Goal: Navigation & Orientation: Find specific page/section

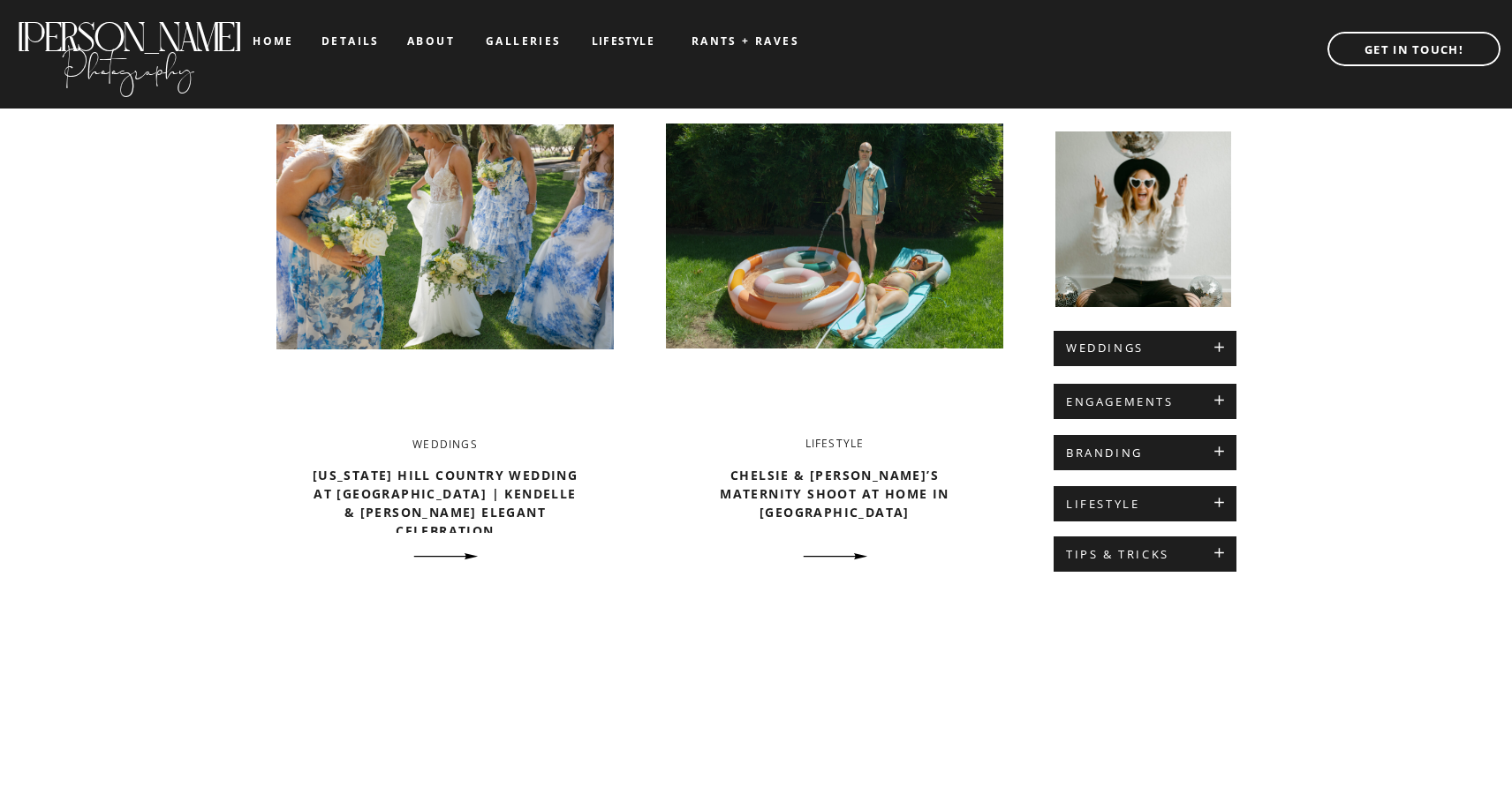
scroll to position [641, 0]
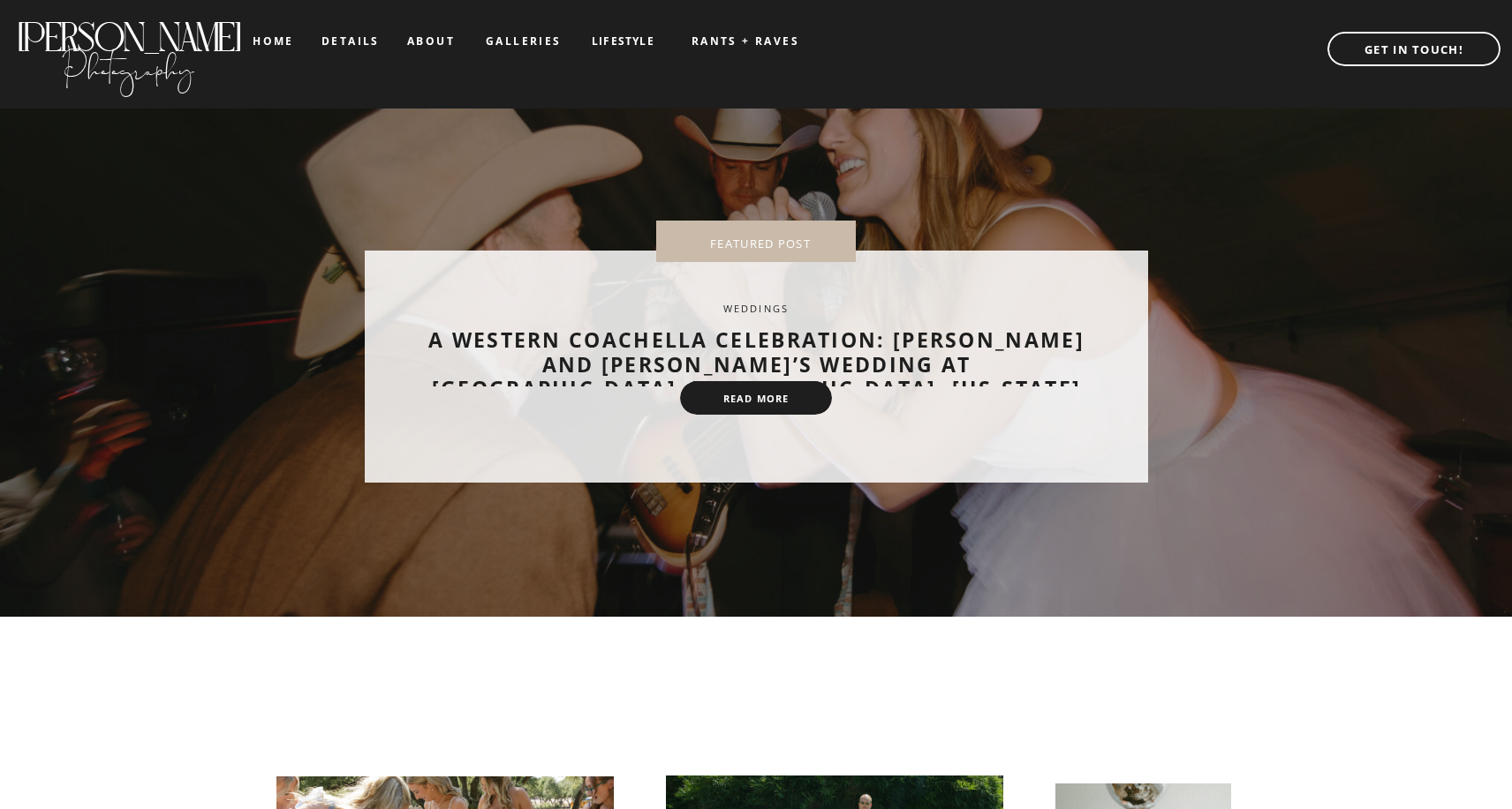
click at [515, 37] on nav "galleries" at bounding box center [522, 42] width 73 height 12
click at [72, 44] on h2 "[PERSON_NAME]" at bounding box center [128, 29] width 227 height 29
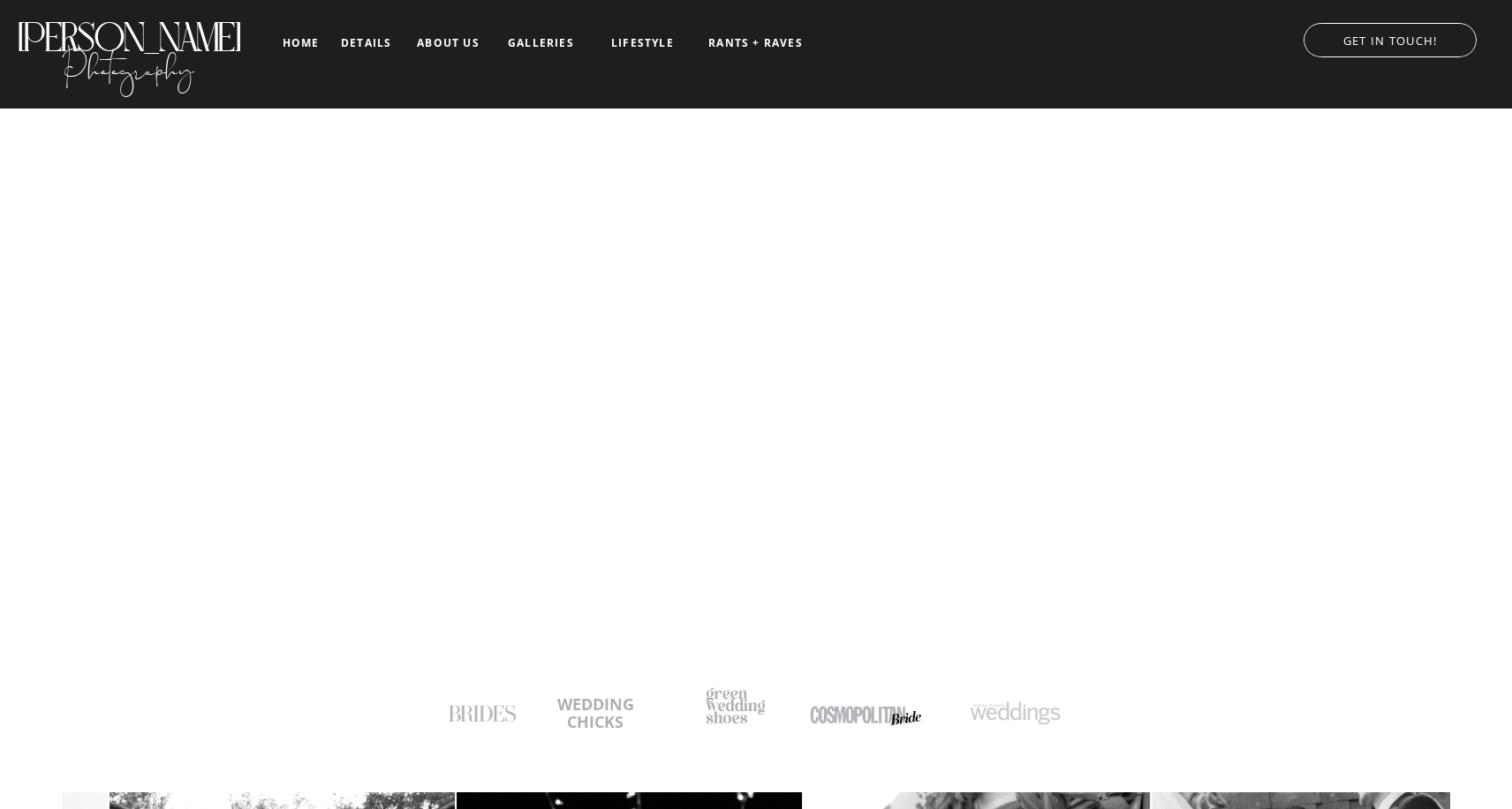
click at [545, 45] on nav "galleries" at bounding box center [541, 44] width 73 height 12
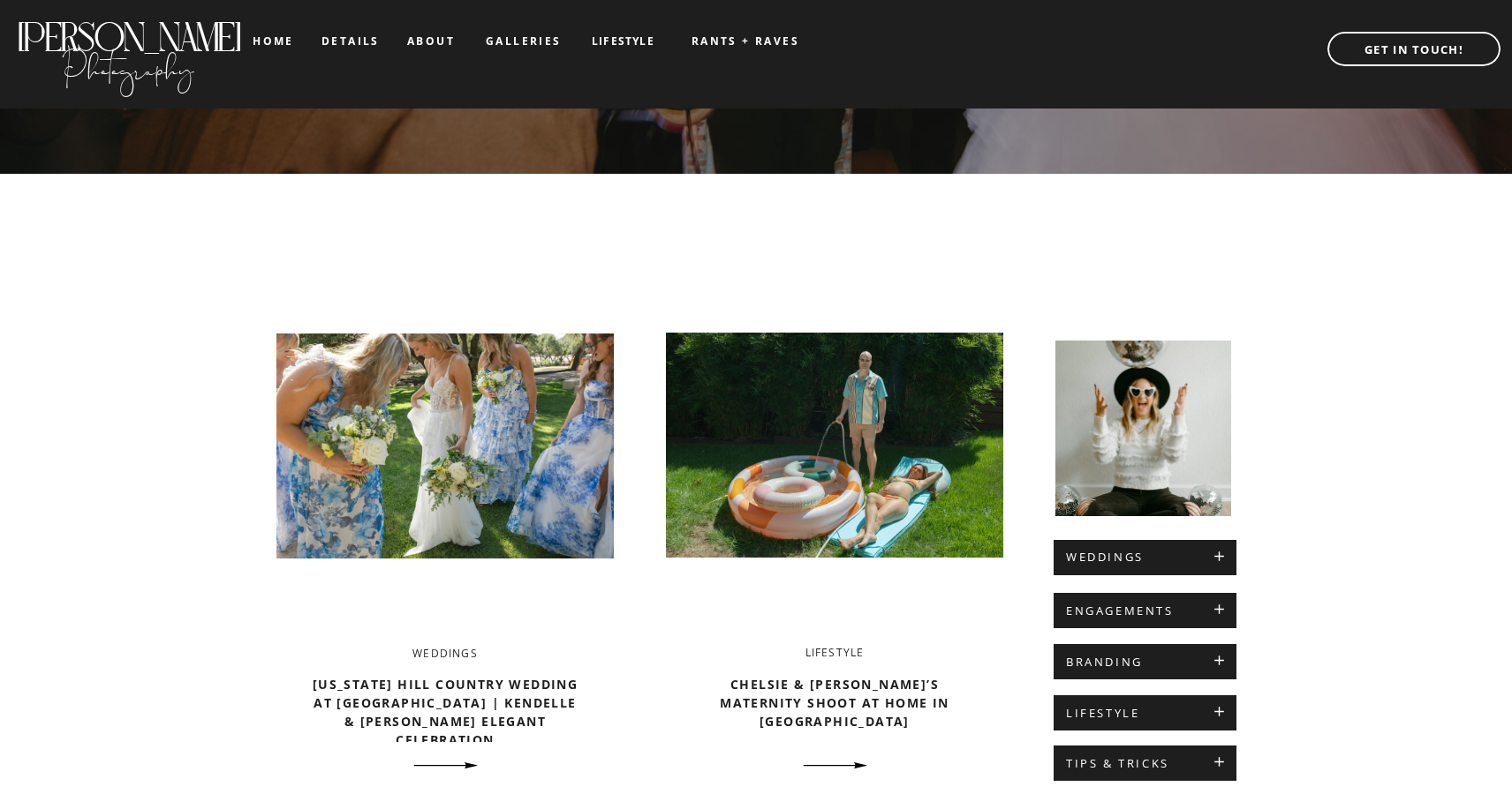
scroll to position [668, 0]
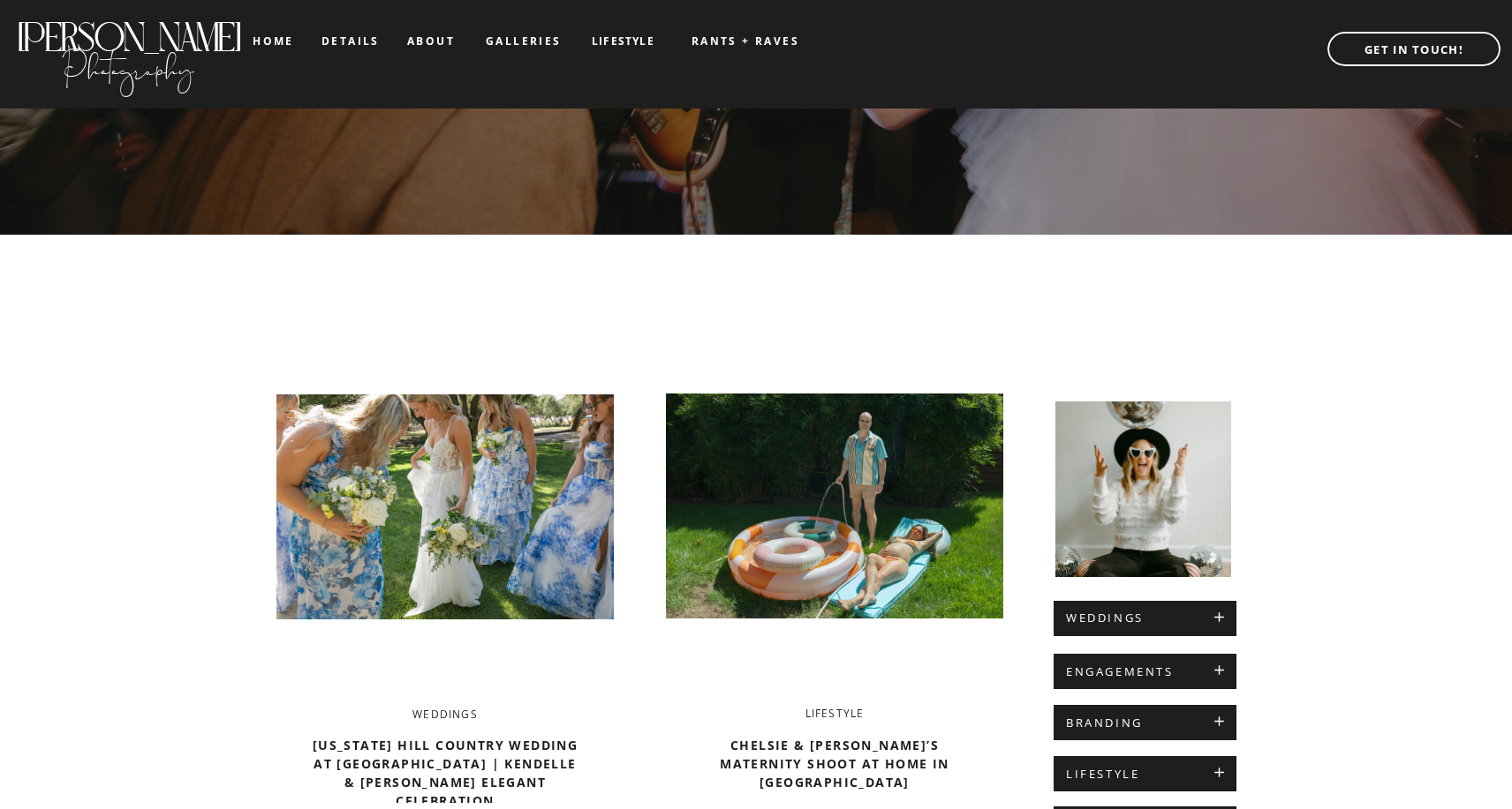
scroll to position [354, 0]
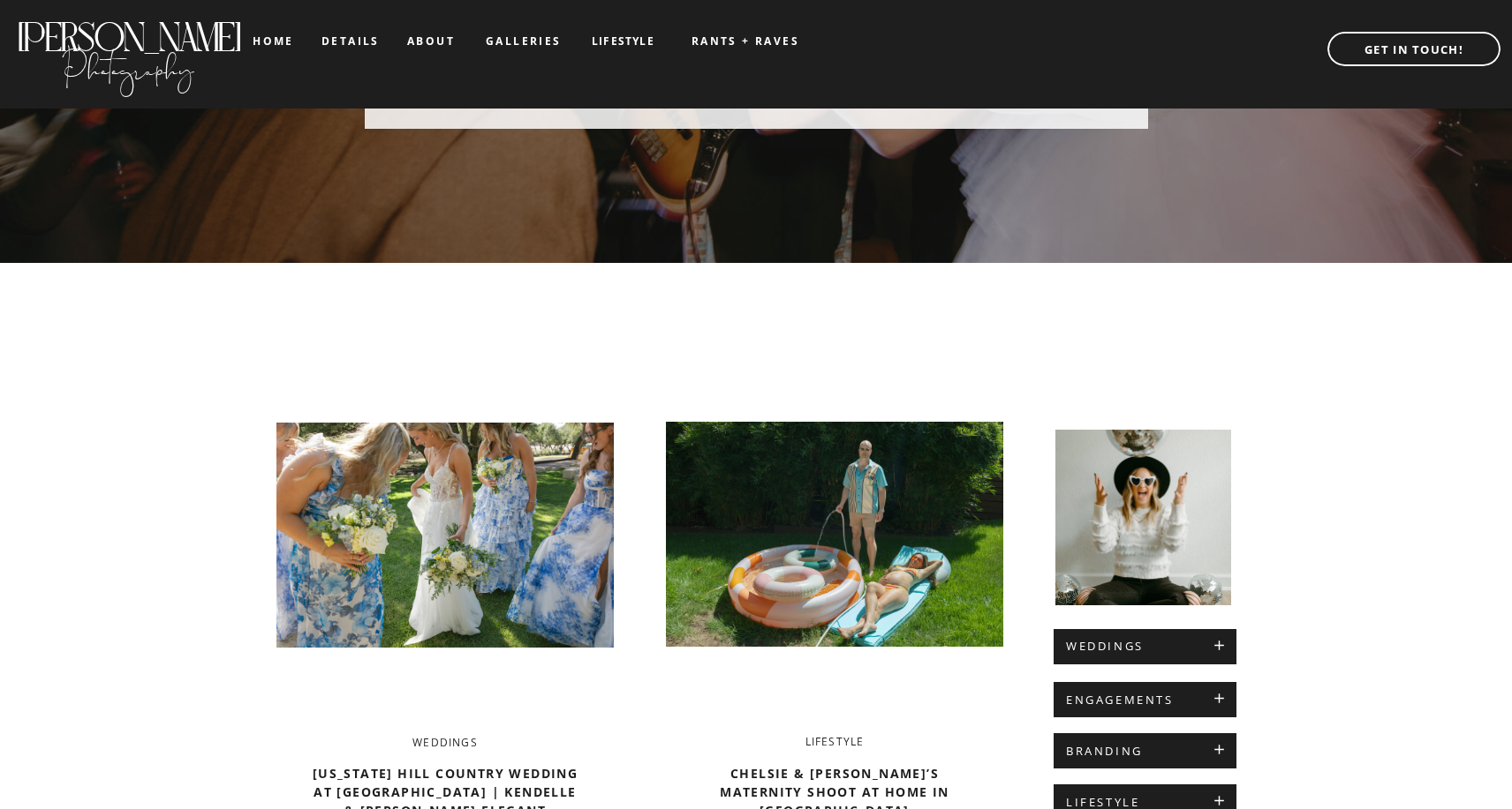
click at [507, 41] on nav "galleries" at bounding box center [522, 42] width 73 height 12
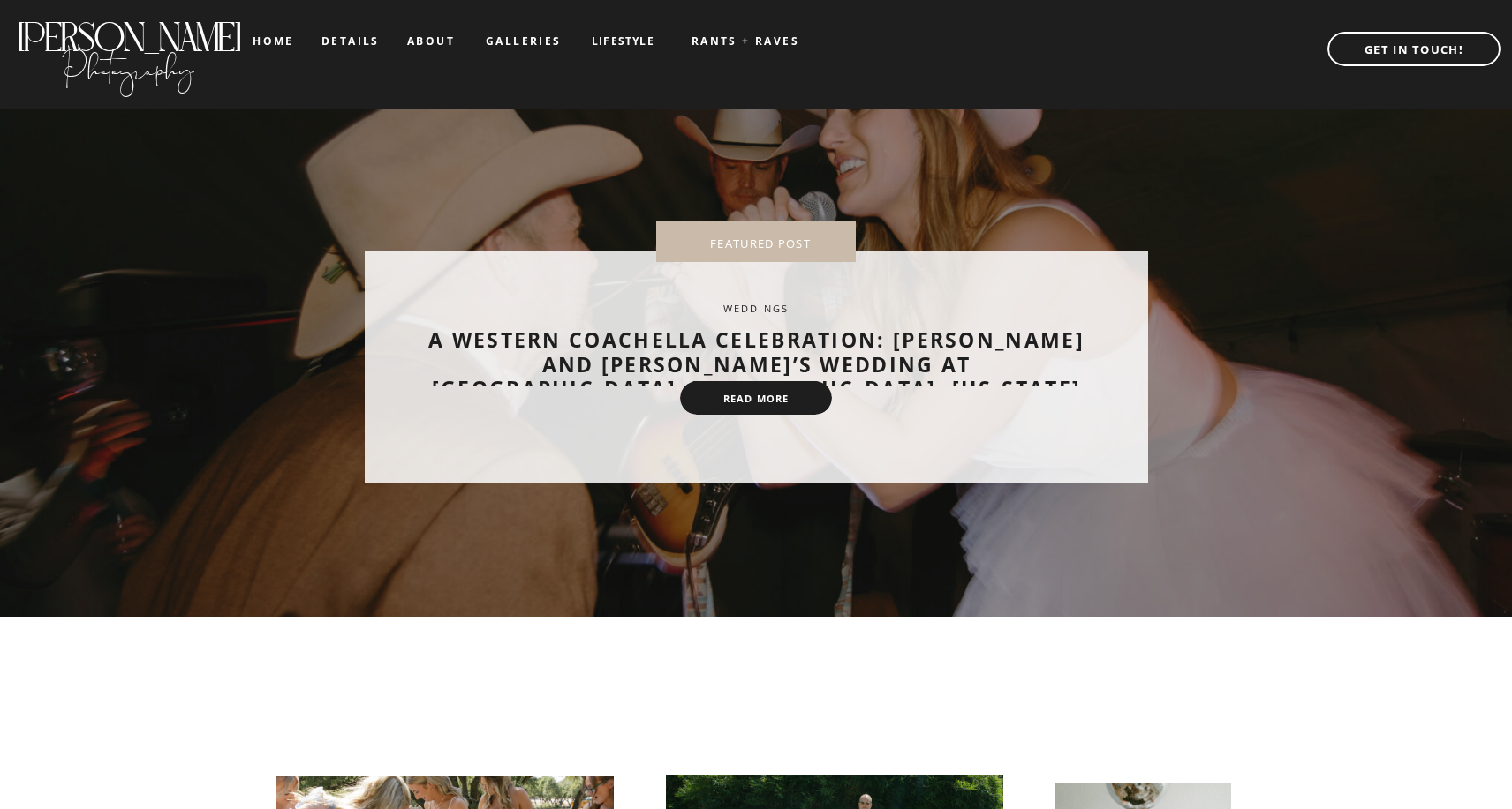
click at [529, 43] on nav "galleries" at bounding box center [522, 42] width 73 height 12
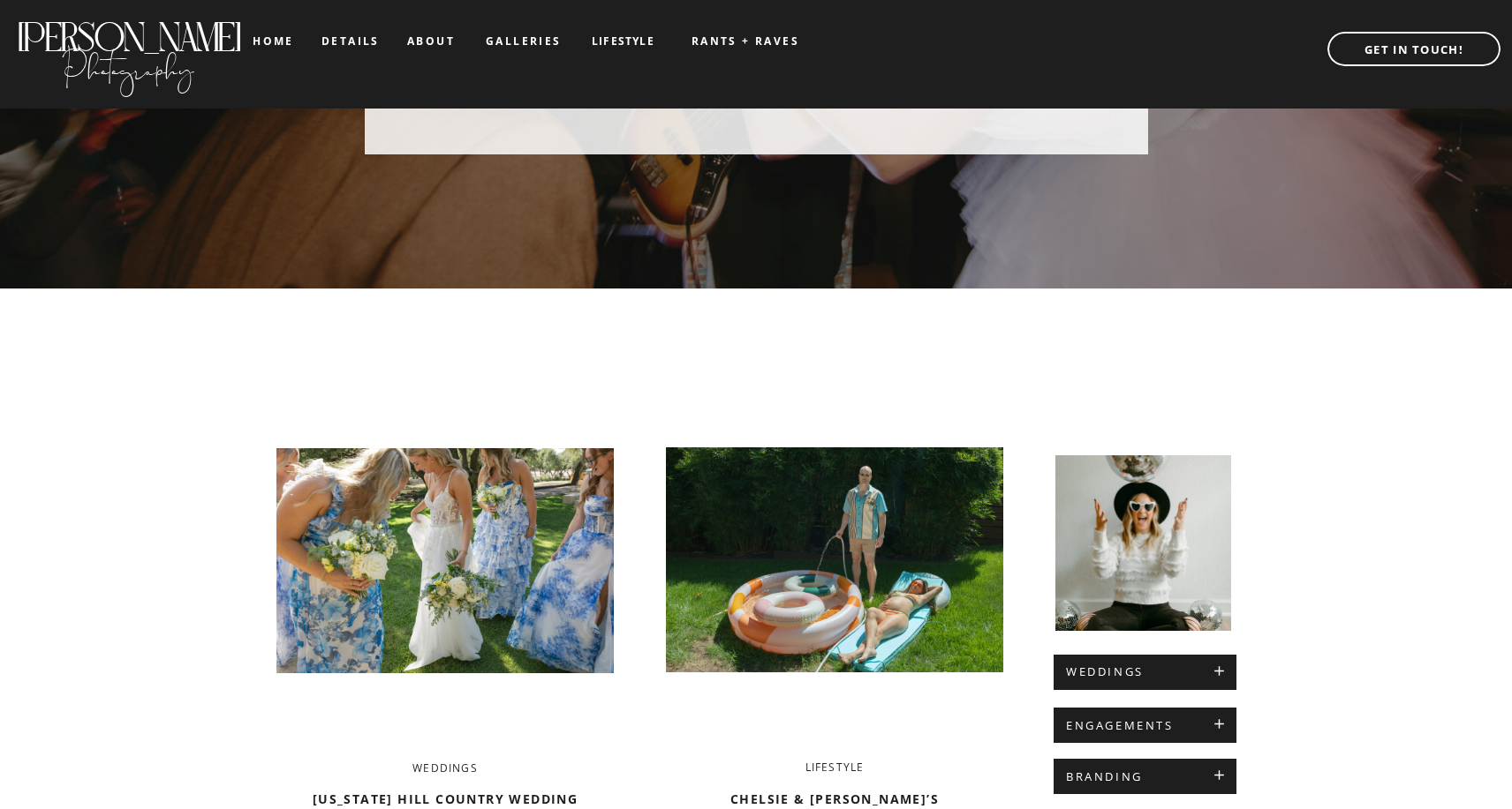
scroll to position [431, 0]
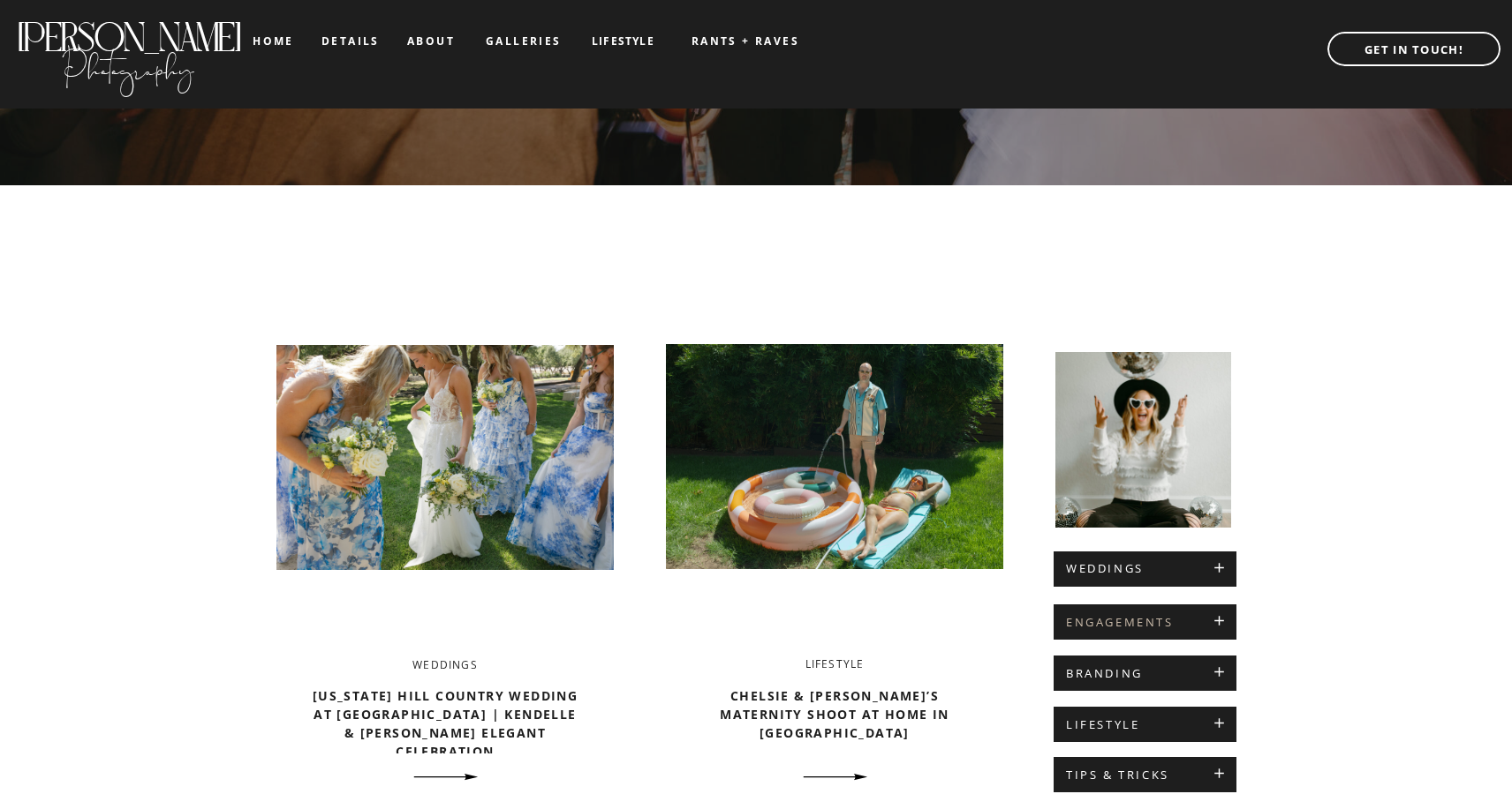
click at [1103, 627] on h2 "ENGAGEMENTS" at bounding box center [1145, 623] width 158 height 14
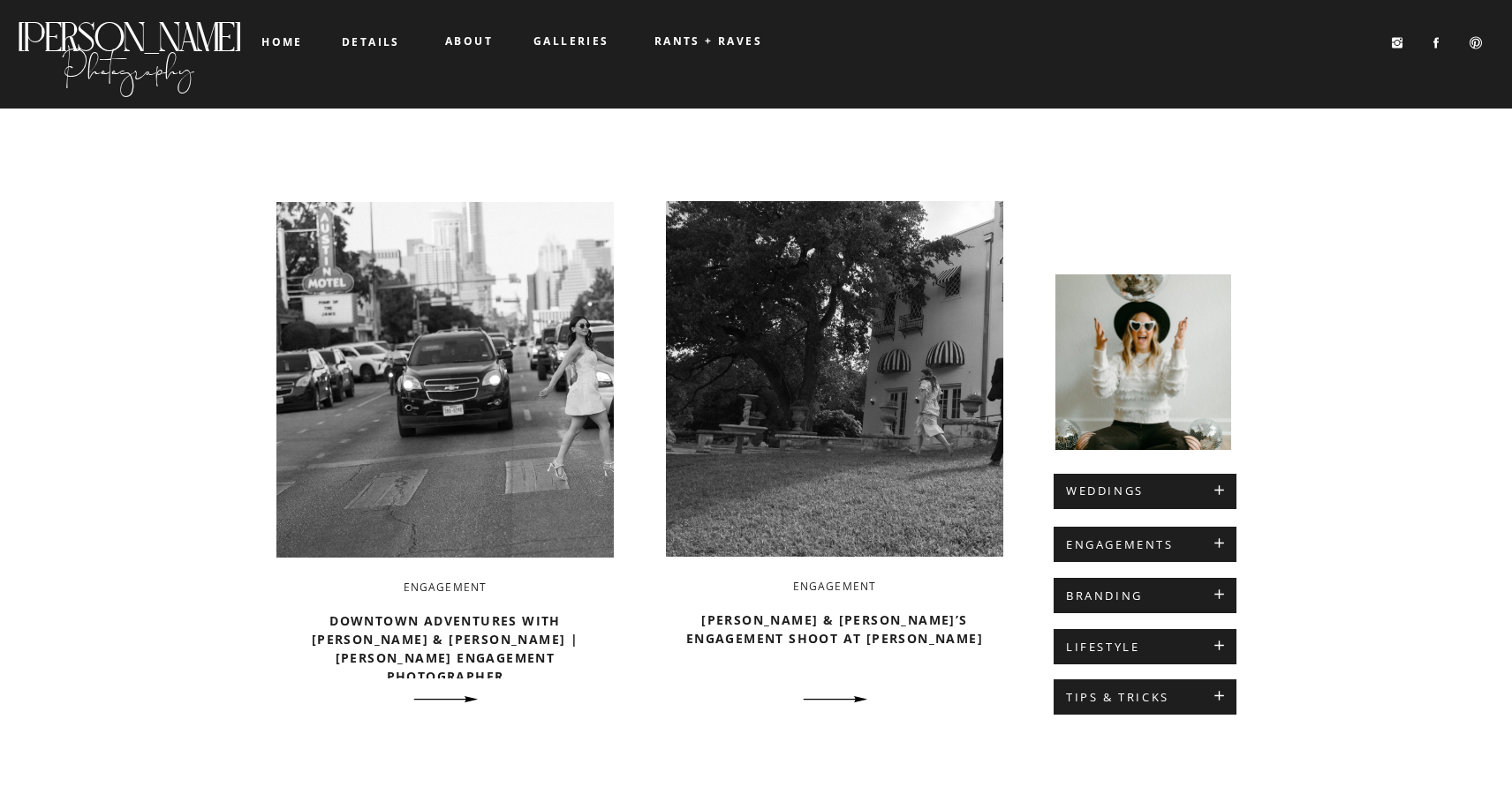
click at [563, 37] on b "galleries" at bounding box center [571, 41] width 76 height 15
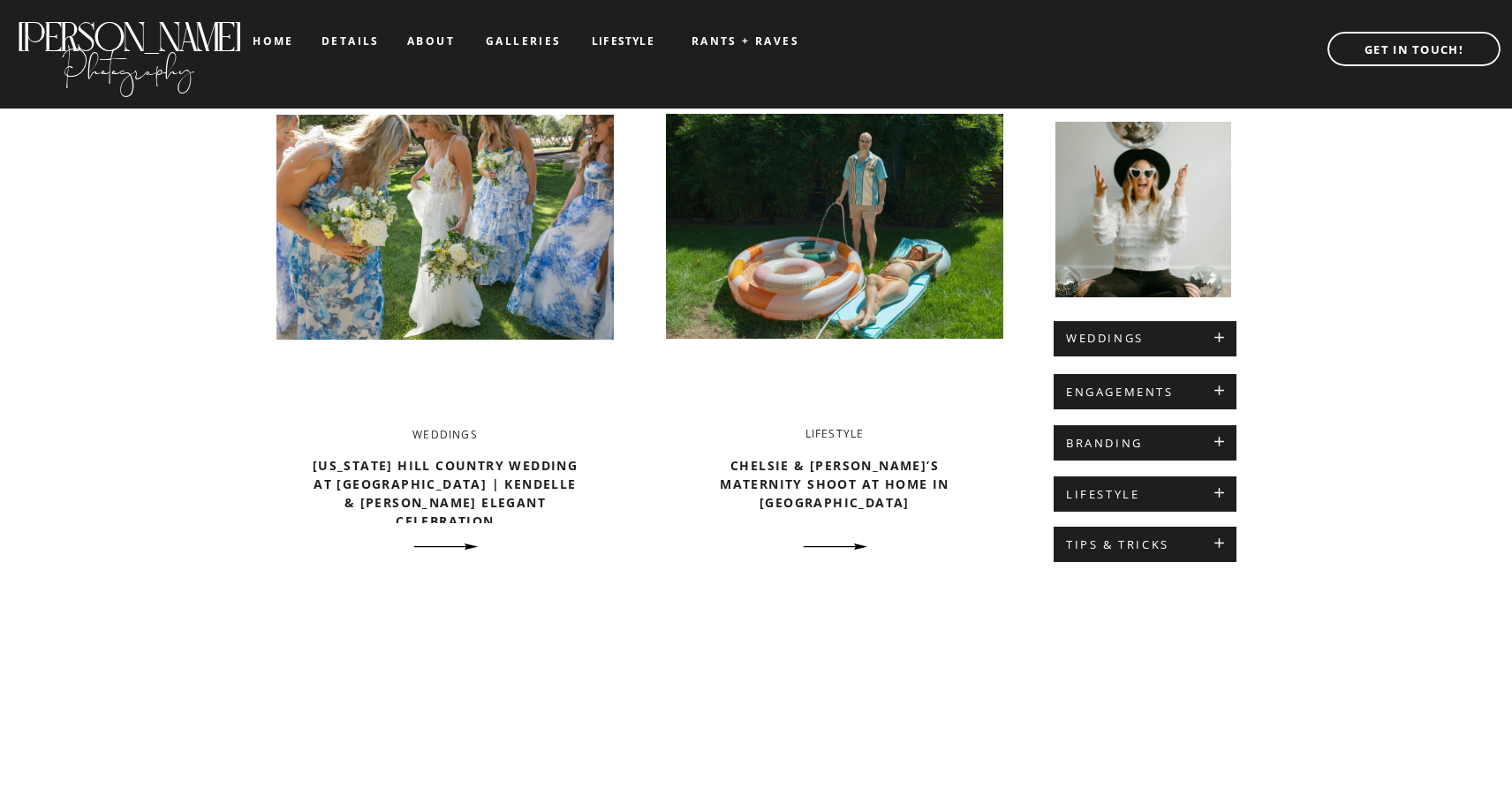
scroll to position [829, 0]
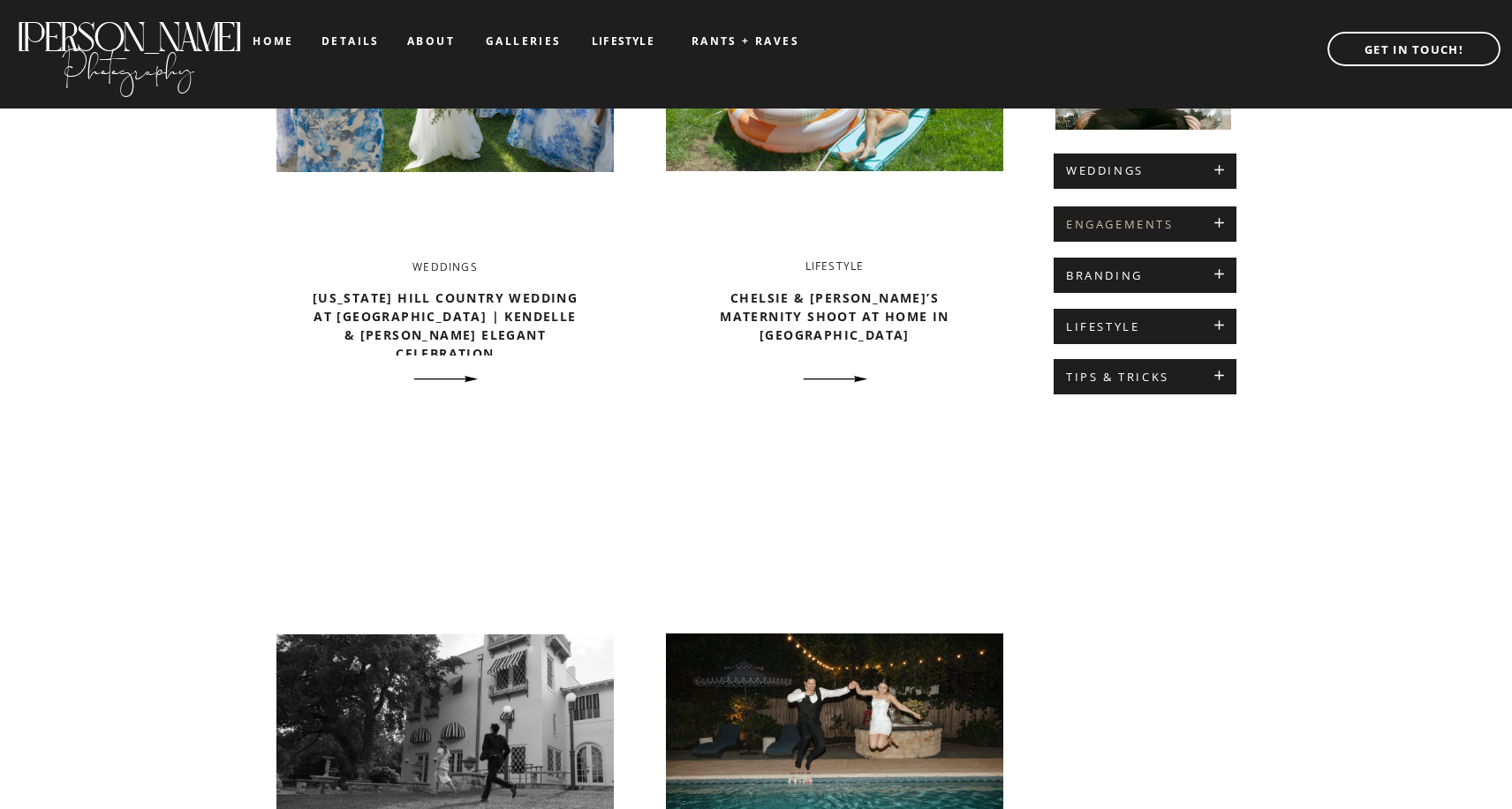
click at [1097, 225] on h2 "ENGAGEMENTS" at bounding box center [1145, 225] width 158 height 14
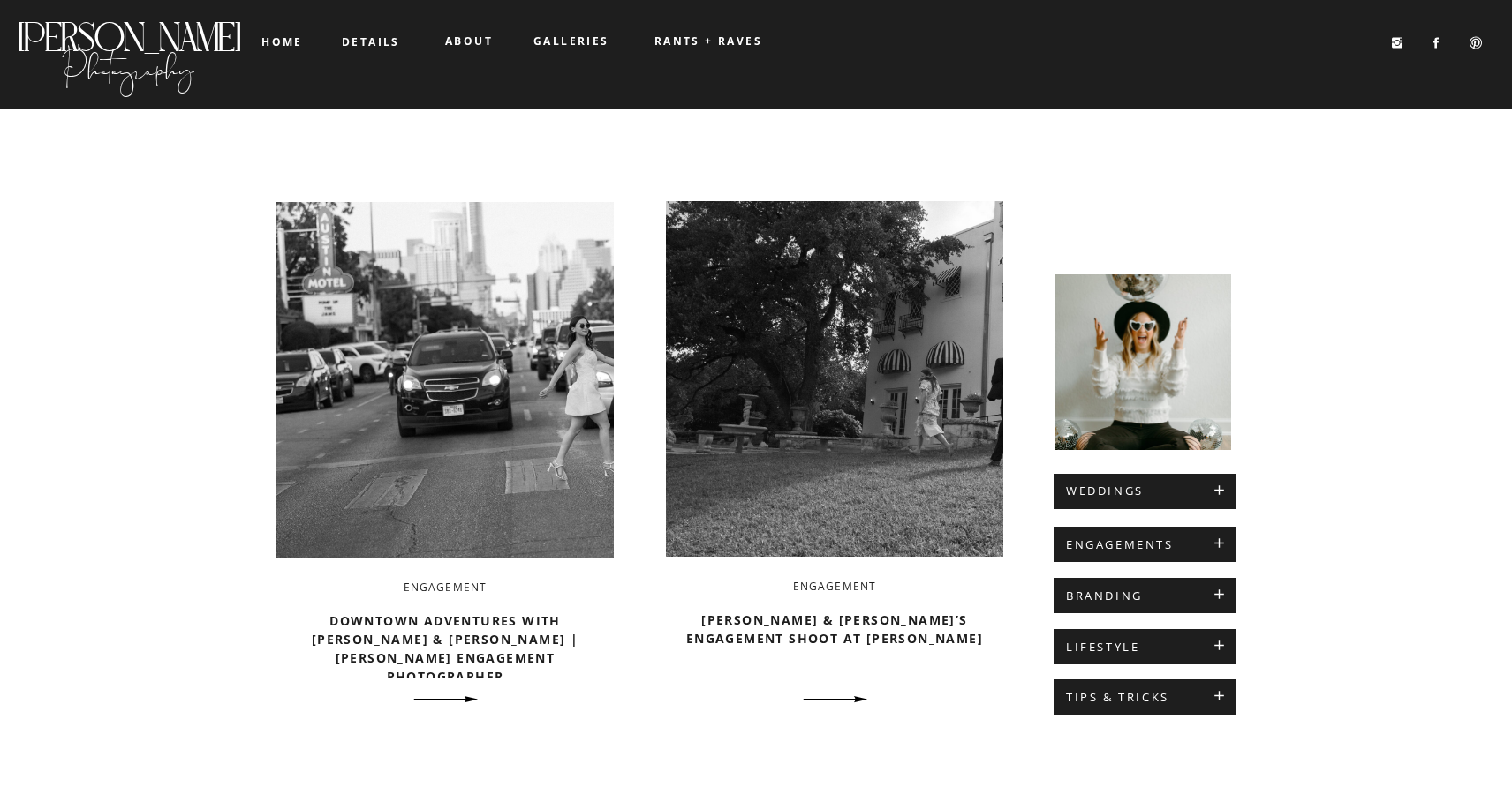
click at [553, 43] on b "galleries" at bounding box center [571, 41] width 76 height 15
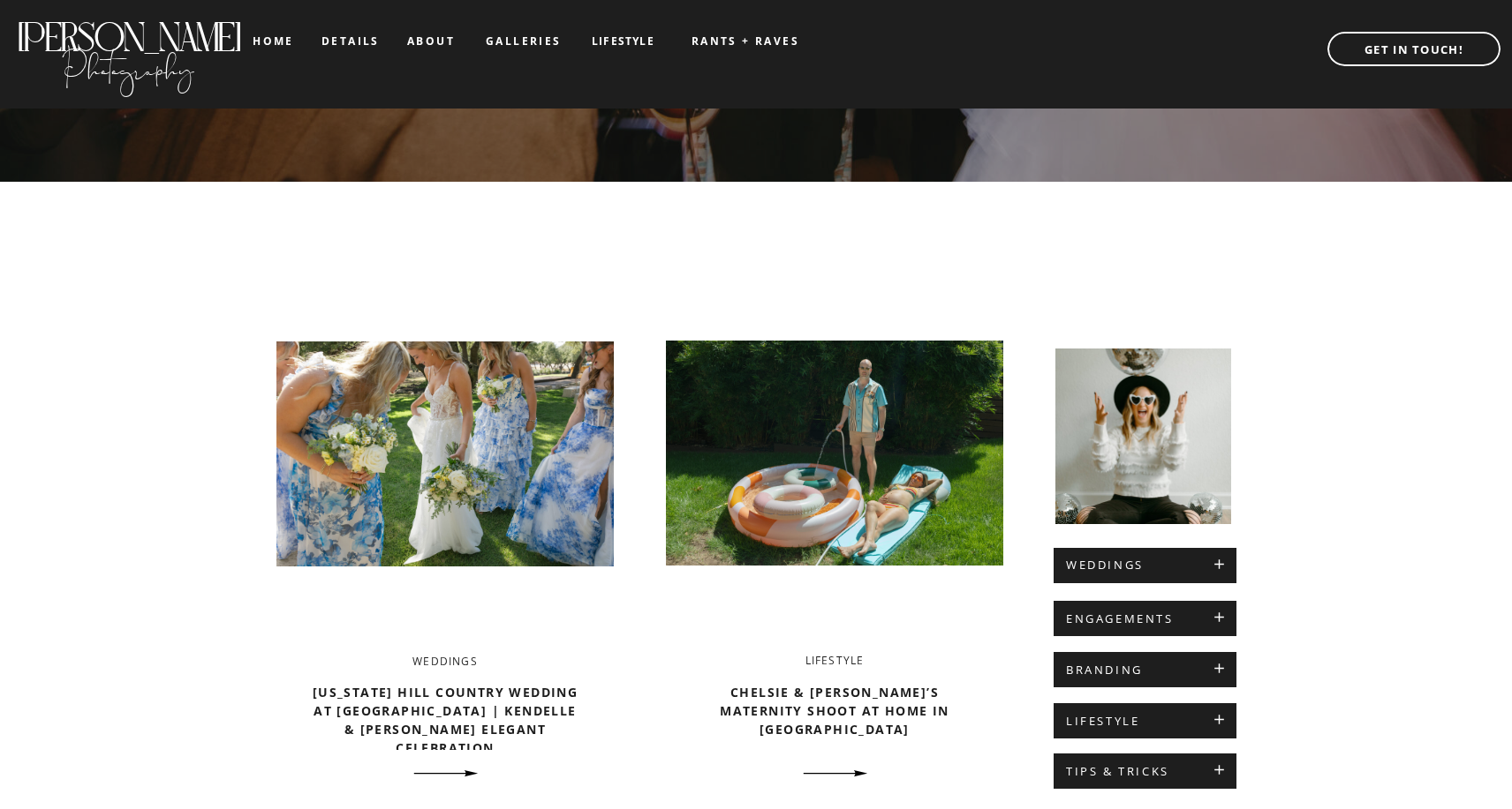
scroll to position [462, 0]
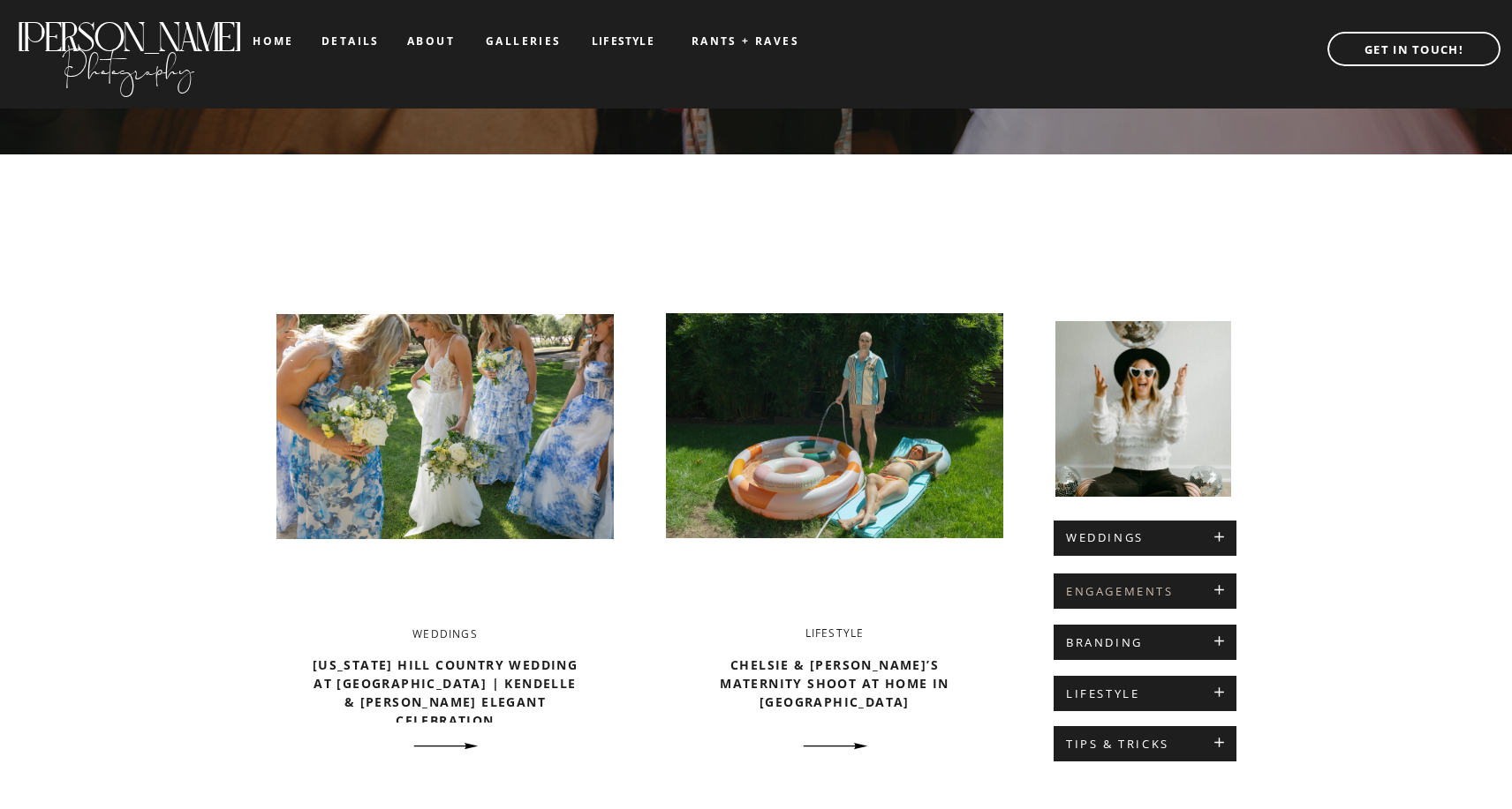
click at [1130, 592] on h2 "ENGAGEMENTS" at bounding box center [1145, 592] width 158 height 14
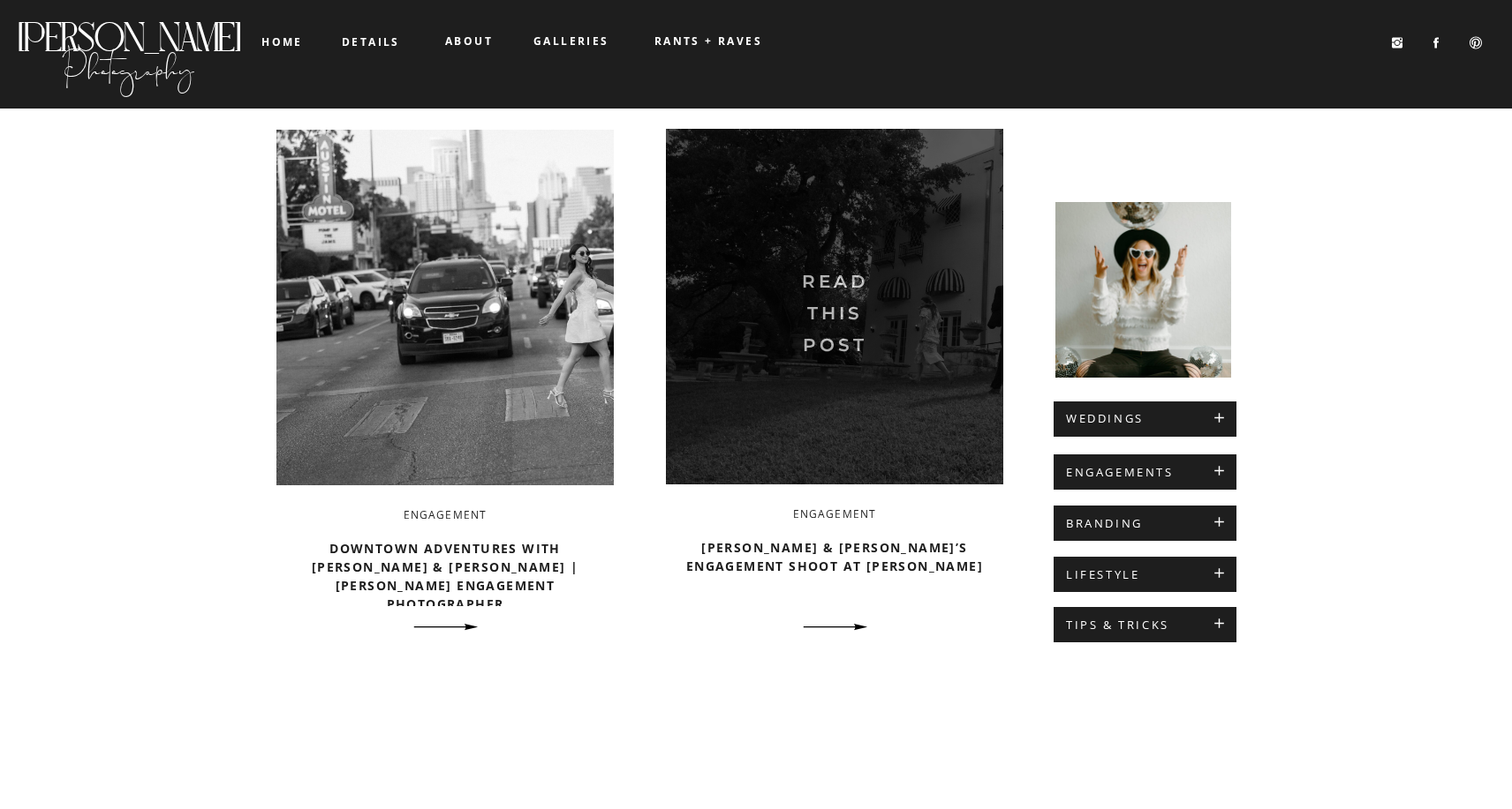
scroll to position [74, 0]
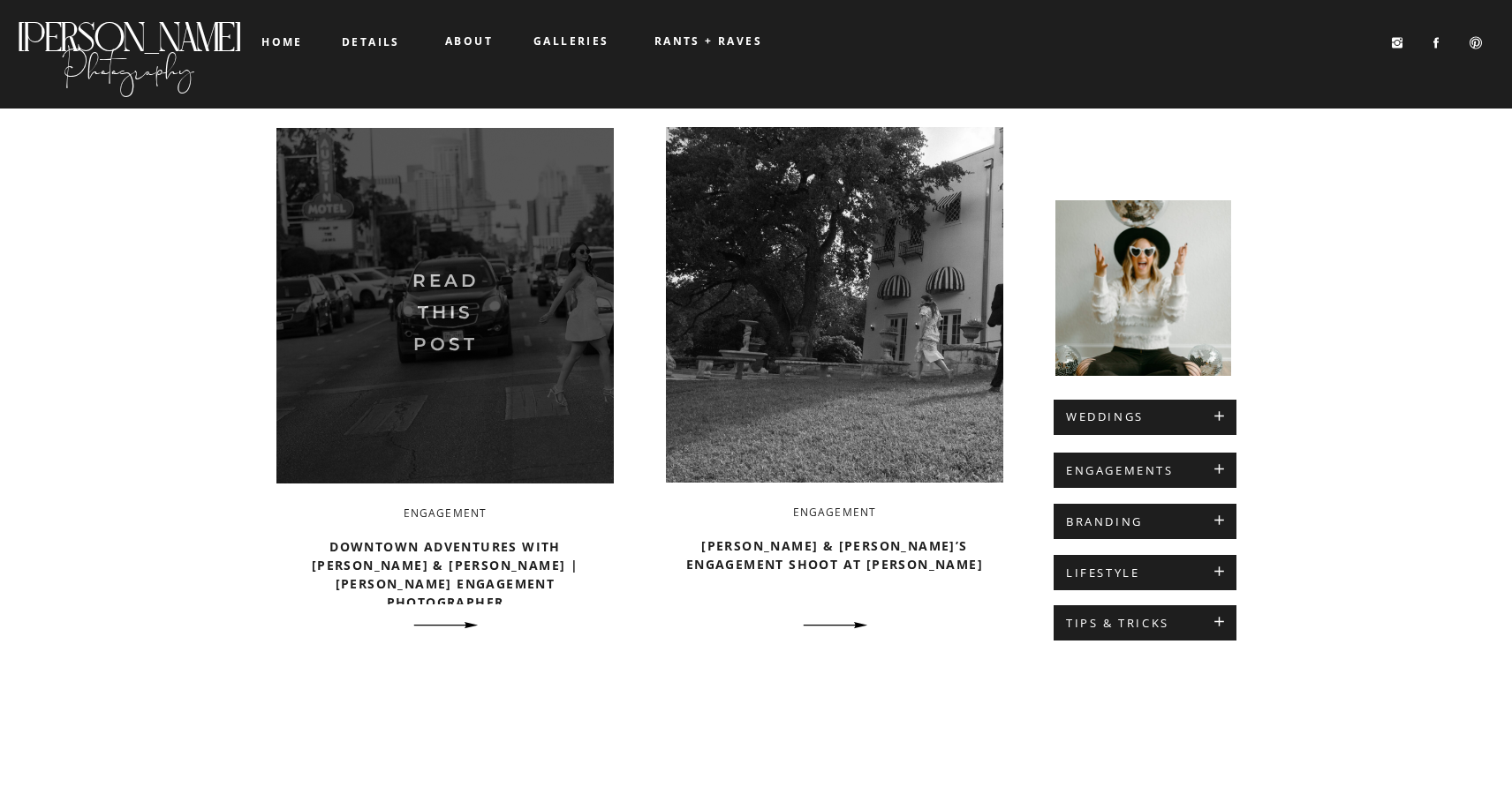
click at [391, 353] on img at bounding box center [445, 306] width 337 height 355
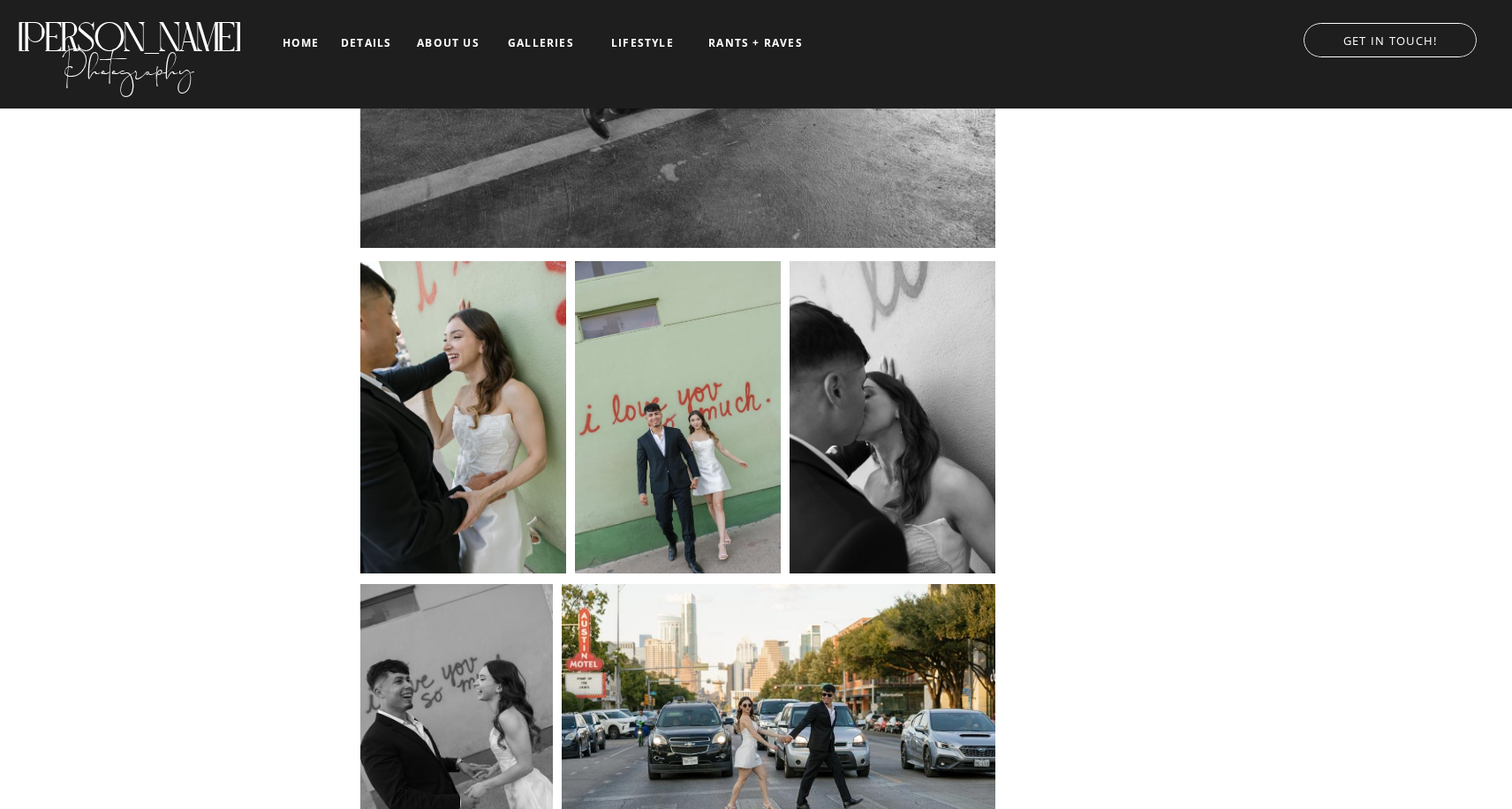
scroll to position [5111, 0]
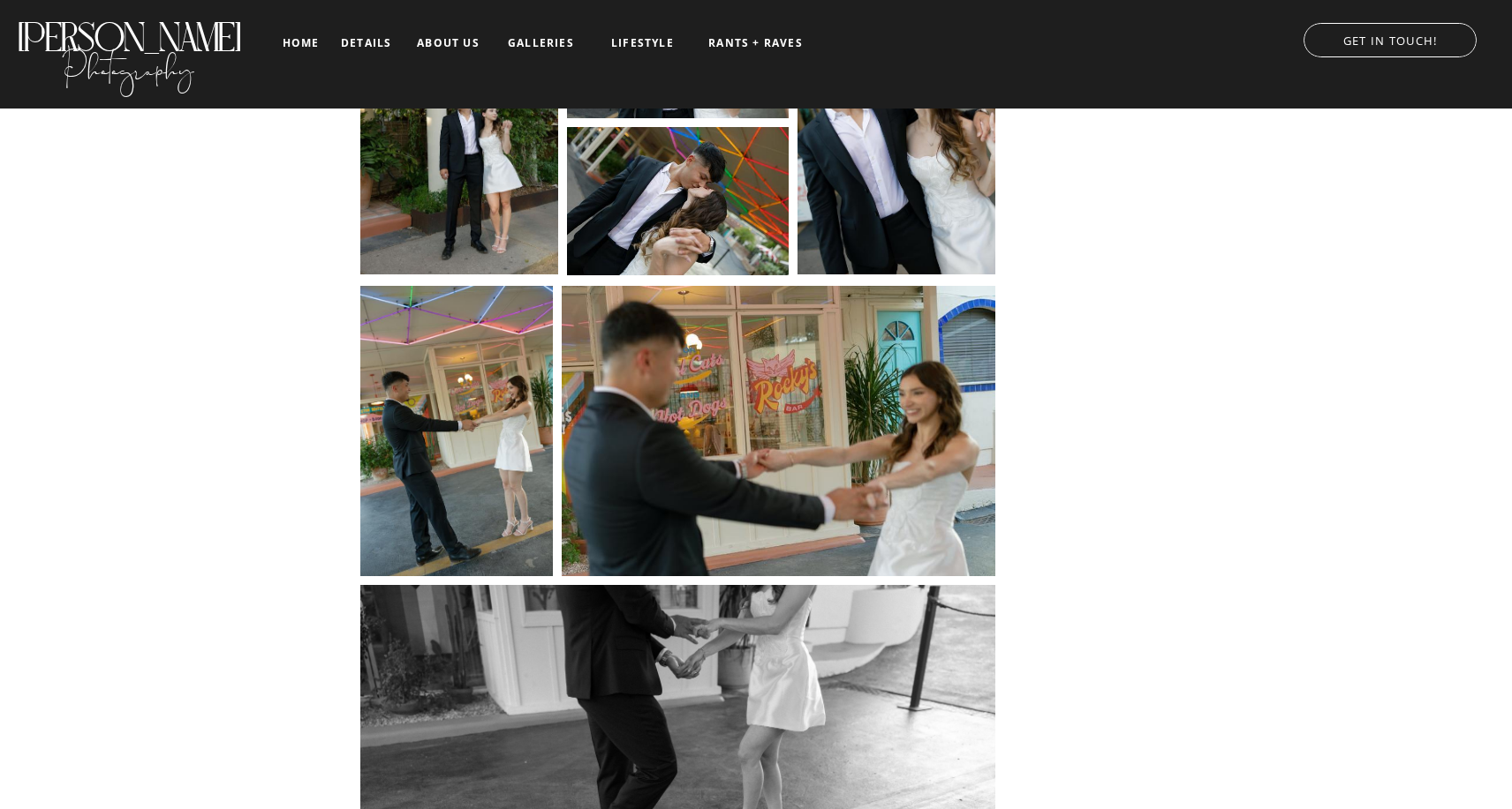
click at [530, 37] on nav "galleries" at bounding box center [541, 44] width 73 height 12
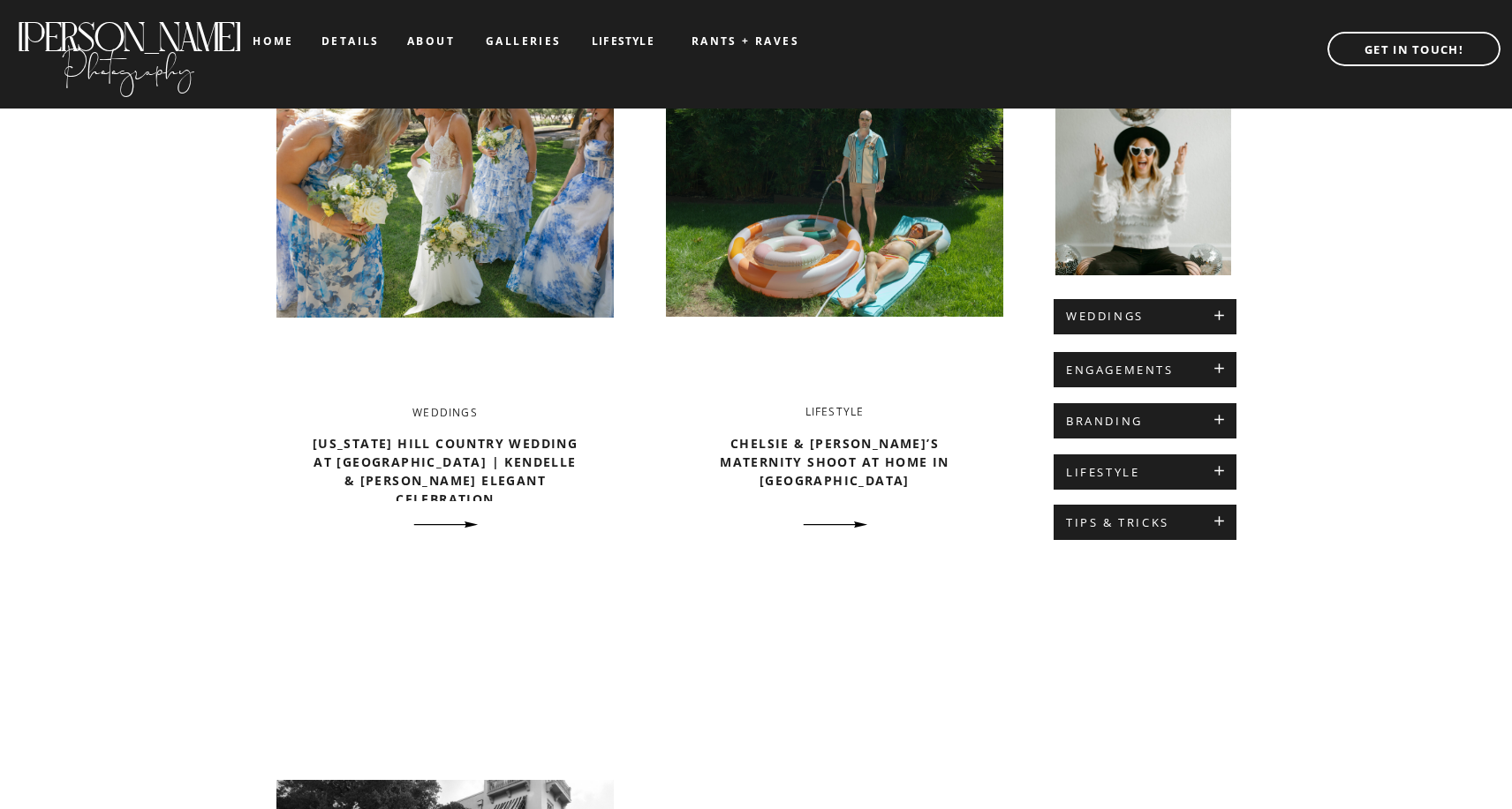
scroll to position [541, 0]
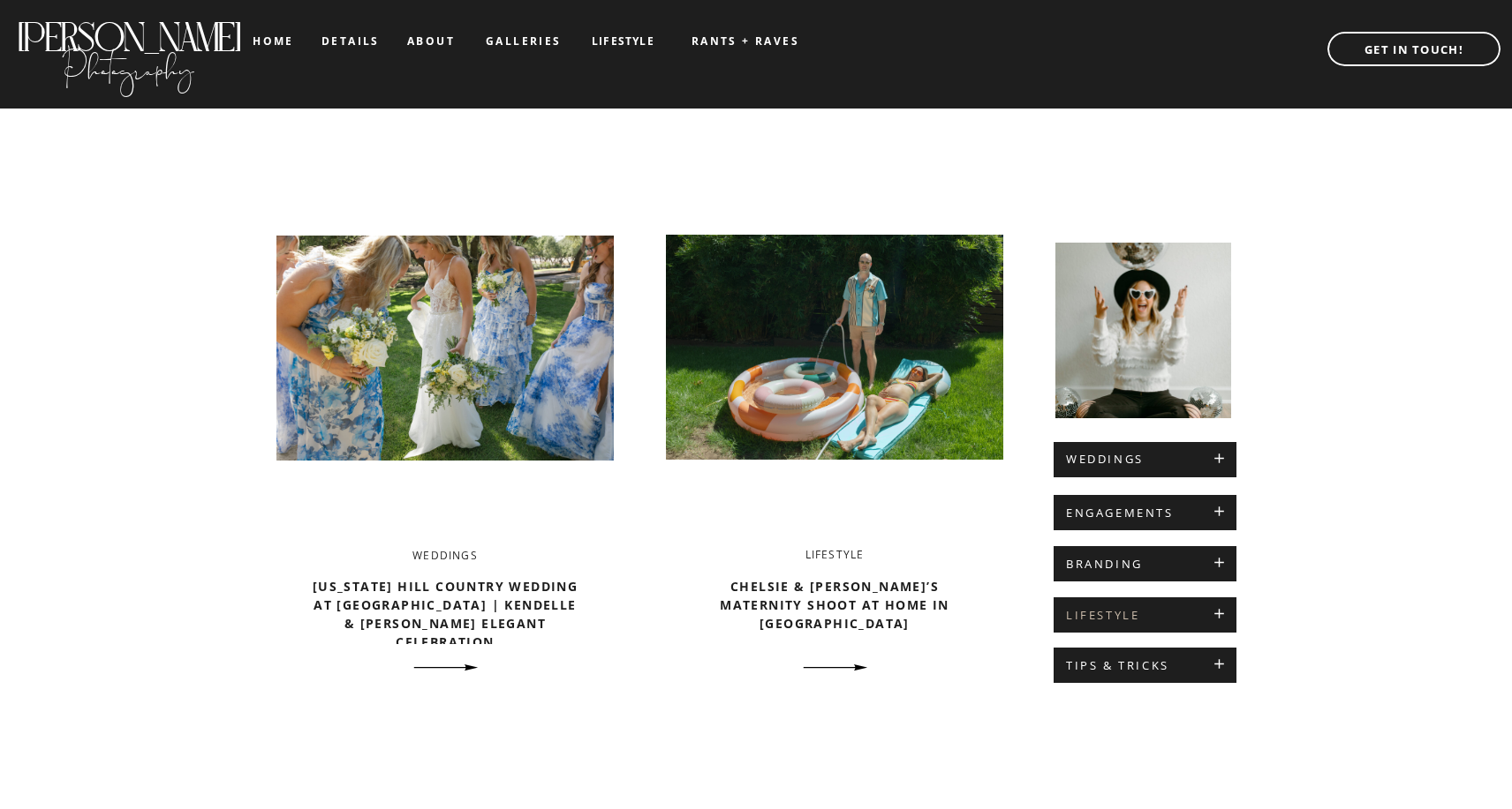
click at [1125, 617] on h2 "LIFESTYLE" at bounding box center [1145, 617] width 158 height 14
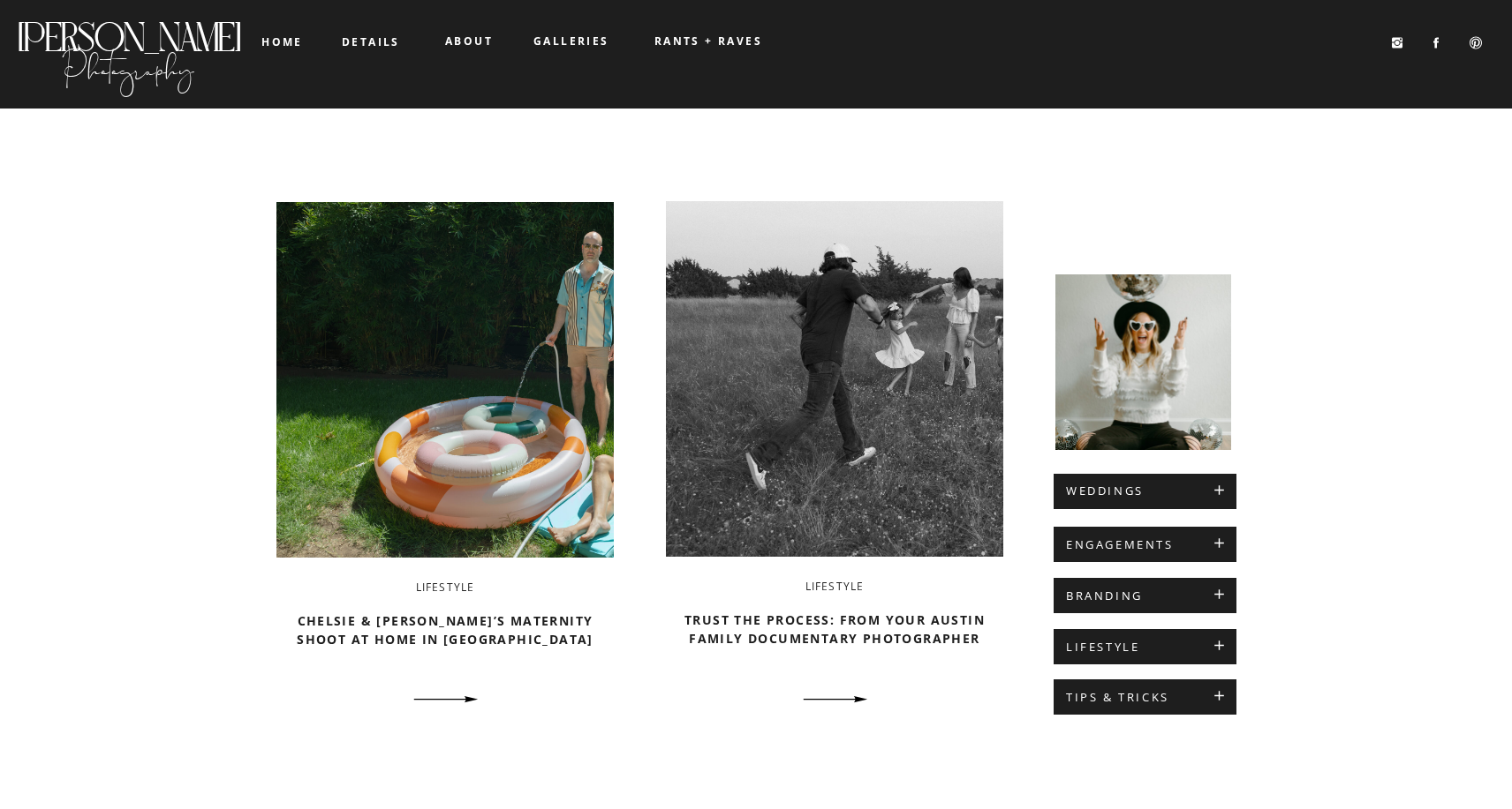
click at [571, 47] on b "galleries" at bounding box center [571, 41] width 76 height 15
